Goal: Task Accomplishment & Management: Use online tool/utility

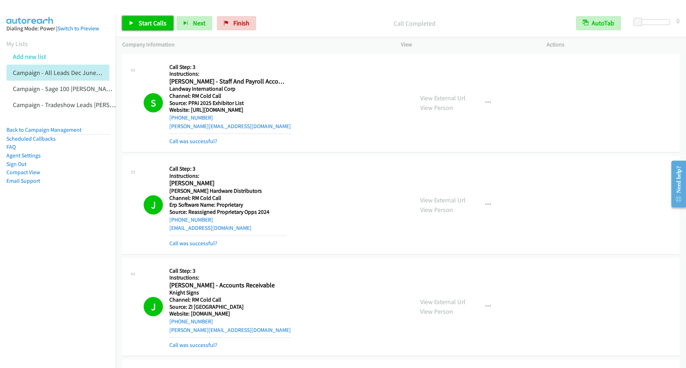
click at [152, 24] on span "Start Calls" at bounding box center [153, 23] width 28 height 8
click at [122, 124] on td "S Callback Scheduled Call Step: 3 Instructions: [PERSON_NAME] - Staff And Payro…" at bounding box center [401, 103] width 570 height 102
click at [145, 20] on span "Pause" at bounding box center [147, 23] width 16 height 8
click at [130, 22] on icon at bounding box center [131, 23] width 5 height 5
click at [131, 23] on icon at bounding box center [131, 23] width 5 height 5
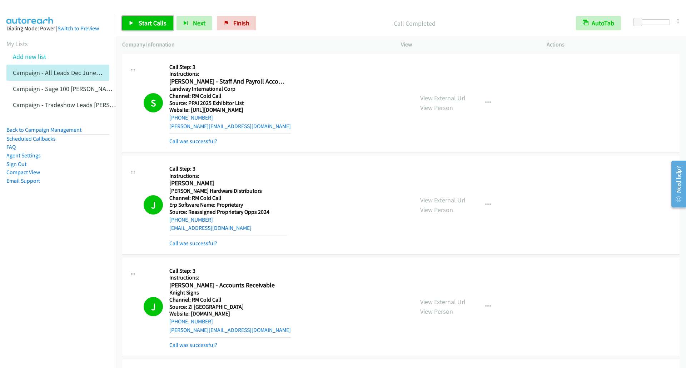
click at [134, 27] on link "Start Calls" at bounding box center [147, 23] width 51 height 14
drag, startPoint x: 127, startPoint y: 20, endPoint x: 131, endPoint y: 23, distance: 5.3
click at [128, 21] on link "Pause" at bounding box center [141, 23] width 39 height 14
click at [135, 25] on link "Start Calls" at bounding box center [147, 23] width 51 height 14
click at [136, 25] on link "Pause" at bounding box center [141, 23] width 39 height 14
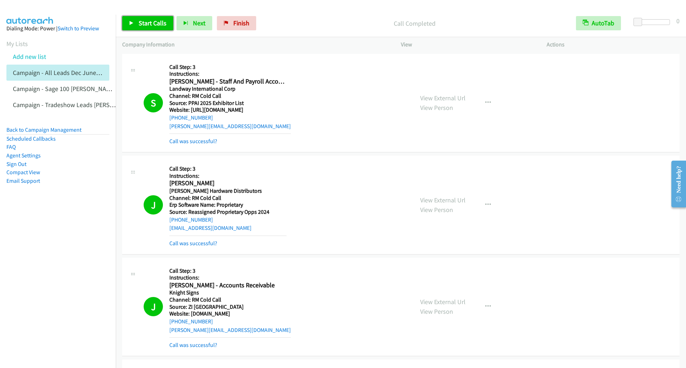
click at [130, 24] on icon at bounding box center [131, 23] width 5 height 5
click at [135, 24] on link "Pause" at bounding box center [141, 23] width 39 height 14
click at [128, 23] on link "Start Calls" at bounding box center [147, 23] width 51 height 14
